Goal: Find specific page/section: Find specific page/section

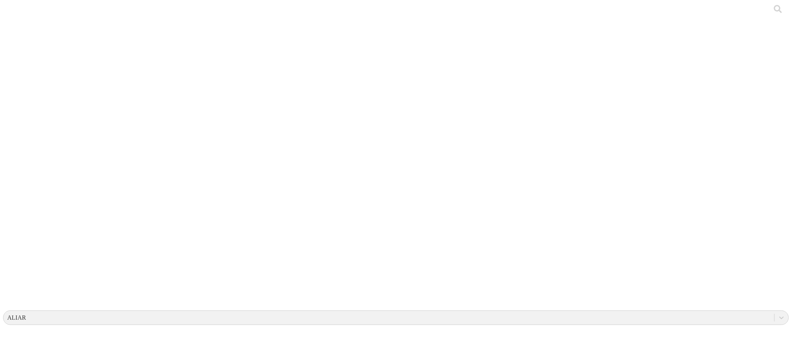
click at [20, 7] on icon at bounding box center [15, 156] width 24 height 306
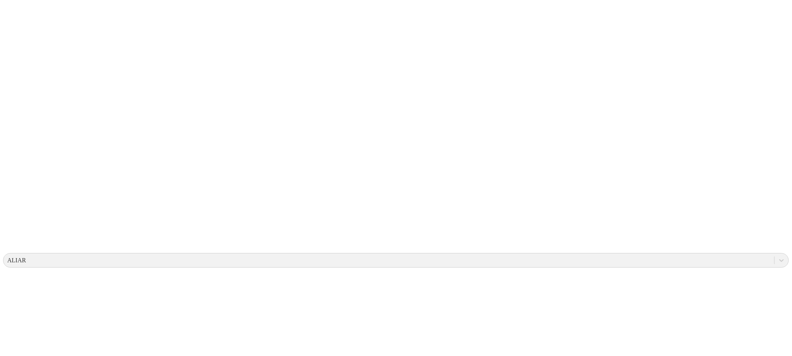
scroll to position [54, 0]
type input "CASCABELES"
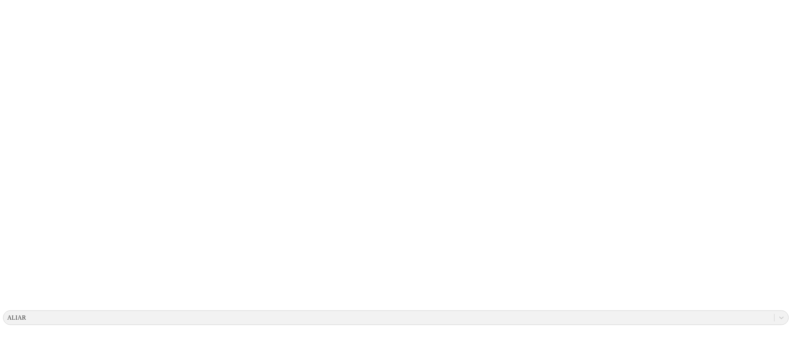
type input "CASCABELES"
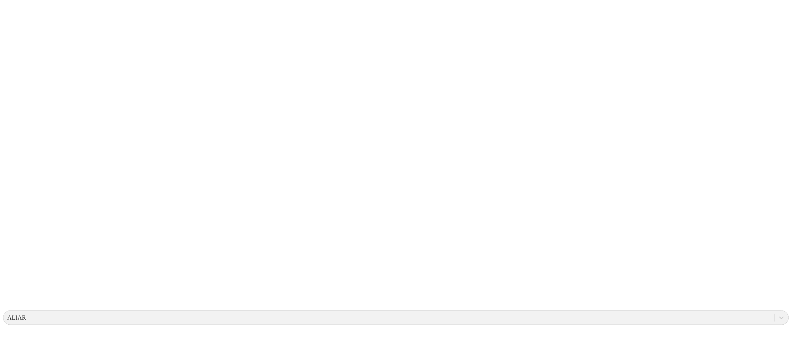
type input "CASCABELES 3"
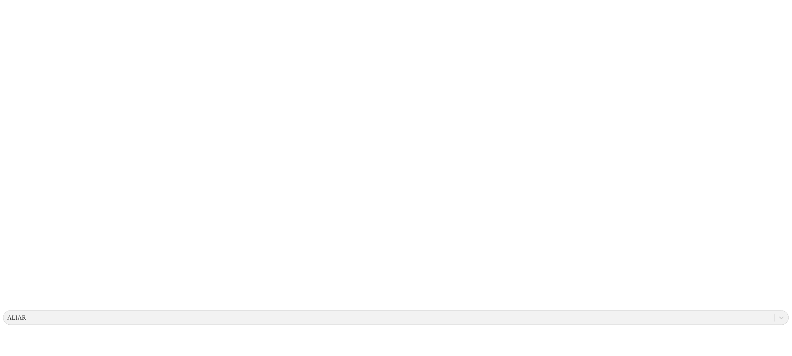
type input "CASCABELES"
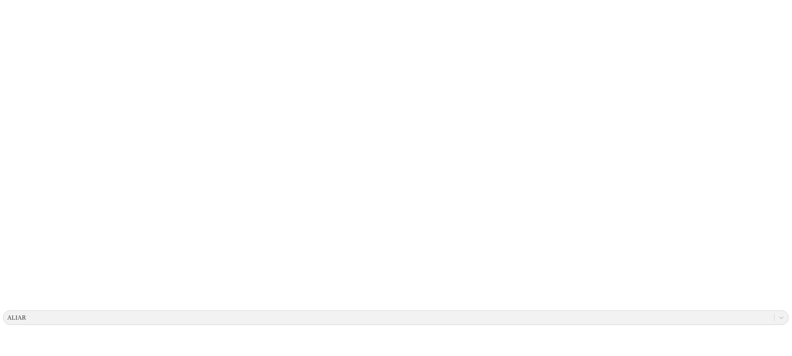
type input "CASCABELES 1"
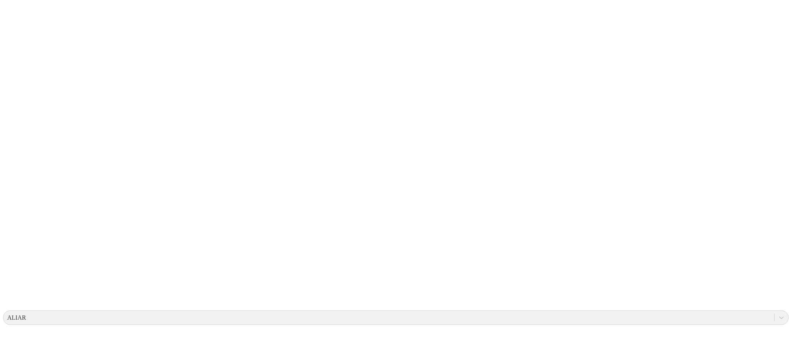
type input "C"
type input "CASCABELES 1"
type input "F"
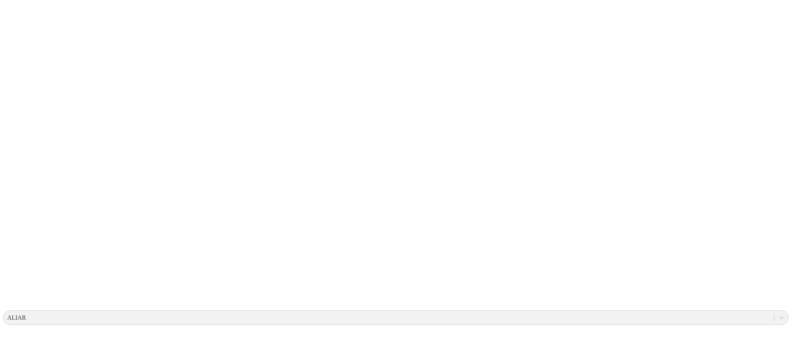
type input "CASCABELES"
drag, startPoint x: 99, startPoint y: 62, endPoint x: 37, endPoint y: 101, distance: 73.6
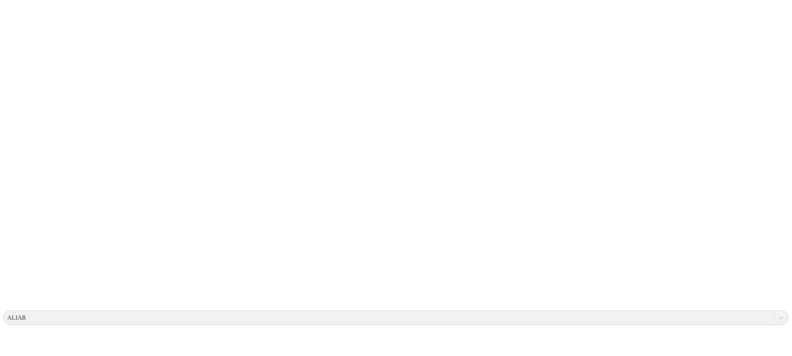
type input "C"
type input "Cascabeles"
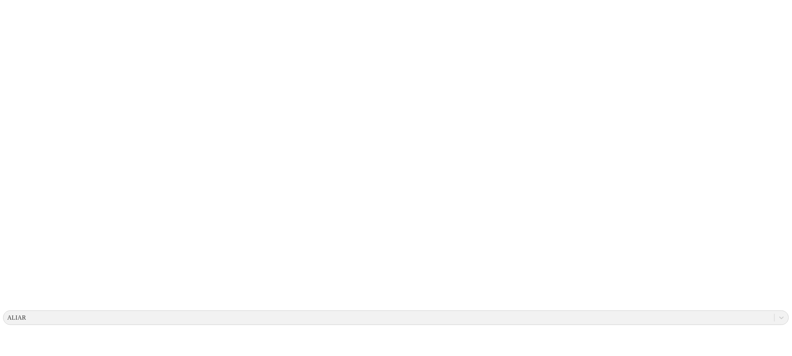
type input "cascabeles"
type input "CASCABELES"
click at [23, 7] on icon at bounding box center [15, 156] width 24 height 306
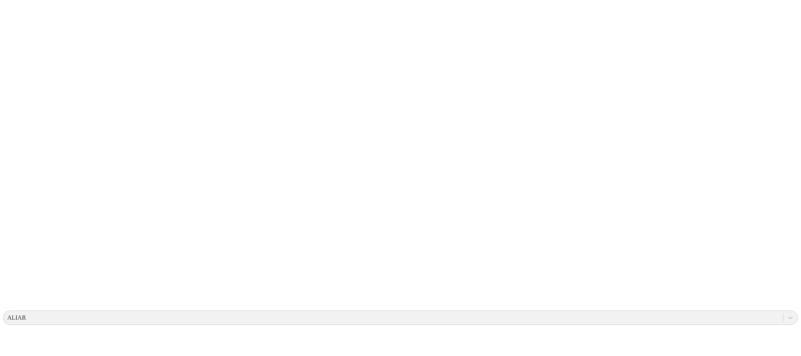
drag, startPoint x: 140, startPoint y: 70, endPoint x: 123, endPoint y: 62, distance: 18.6
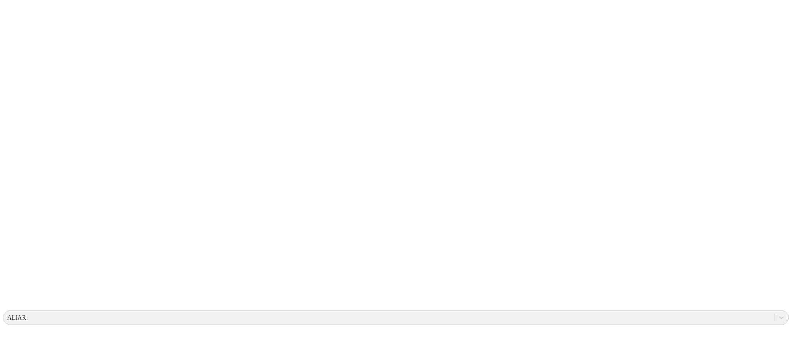
type input "CASCABELES 1"
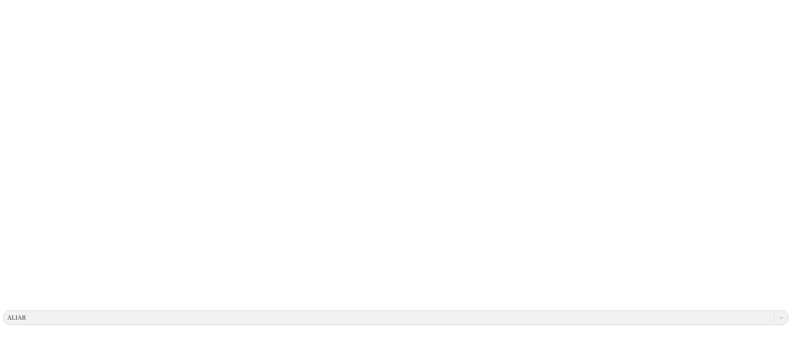
type input "CASCABELES 2"
type input "CASCABELES"
